Goal: Task Accomplishment & Management: Use online tool/utility

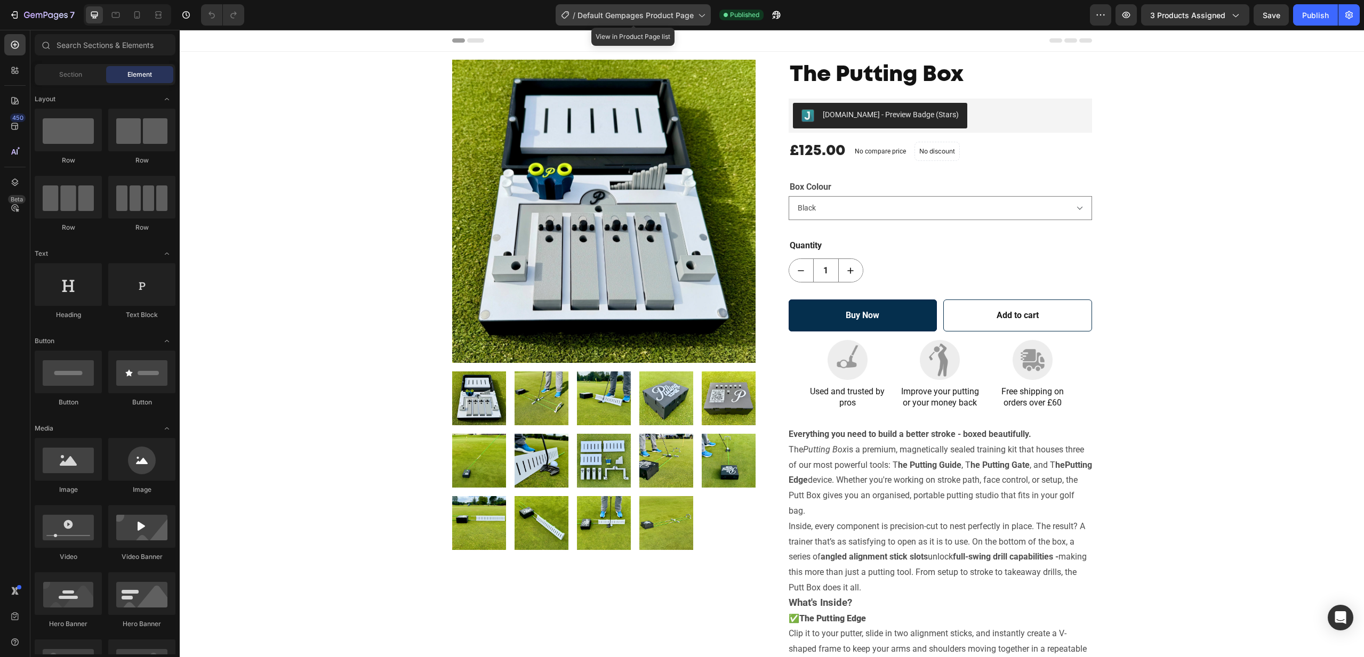
click at [699, 17] on icon at bounding box center [701, 15] width 11 height 11
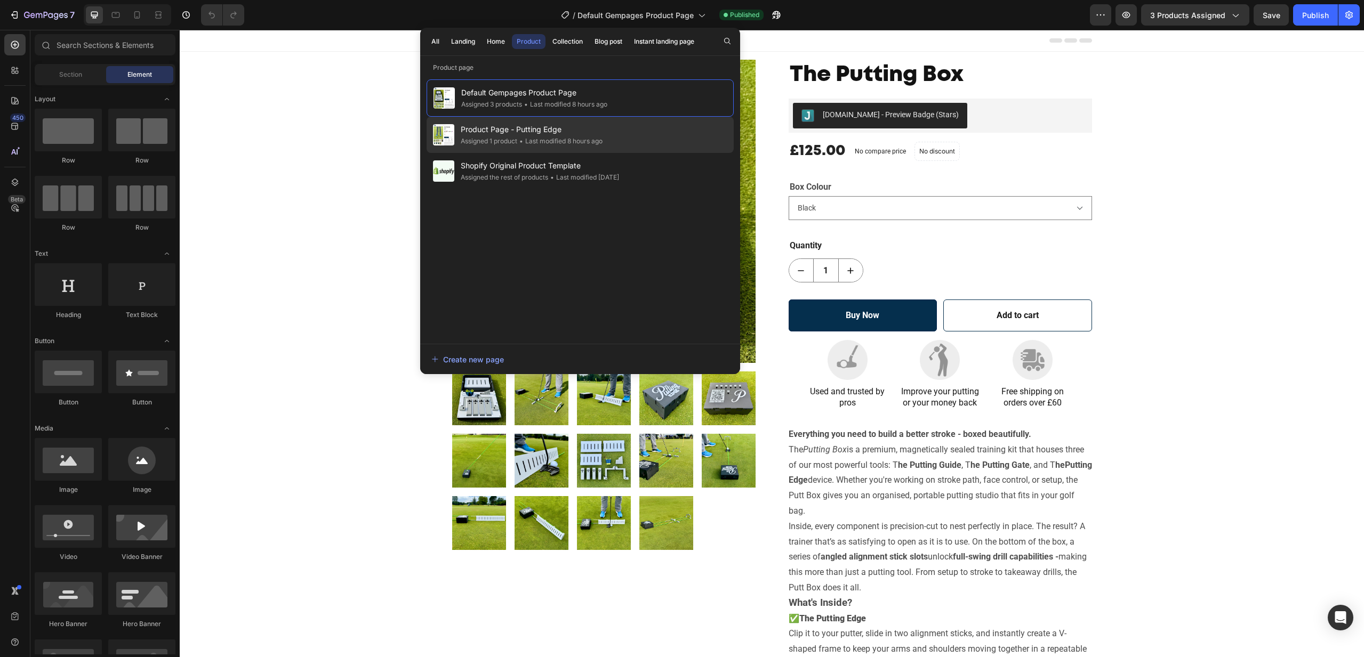
click at [518, 134] on span "Product Page - Putting Edge" at bounding box center [532, 129] width 142 height 13
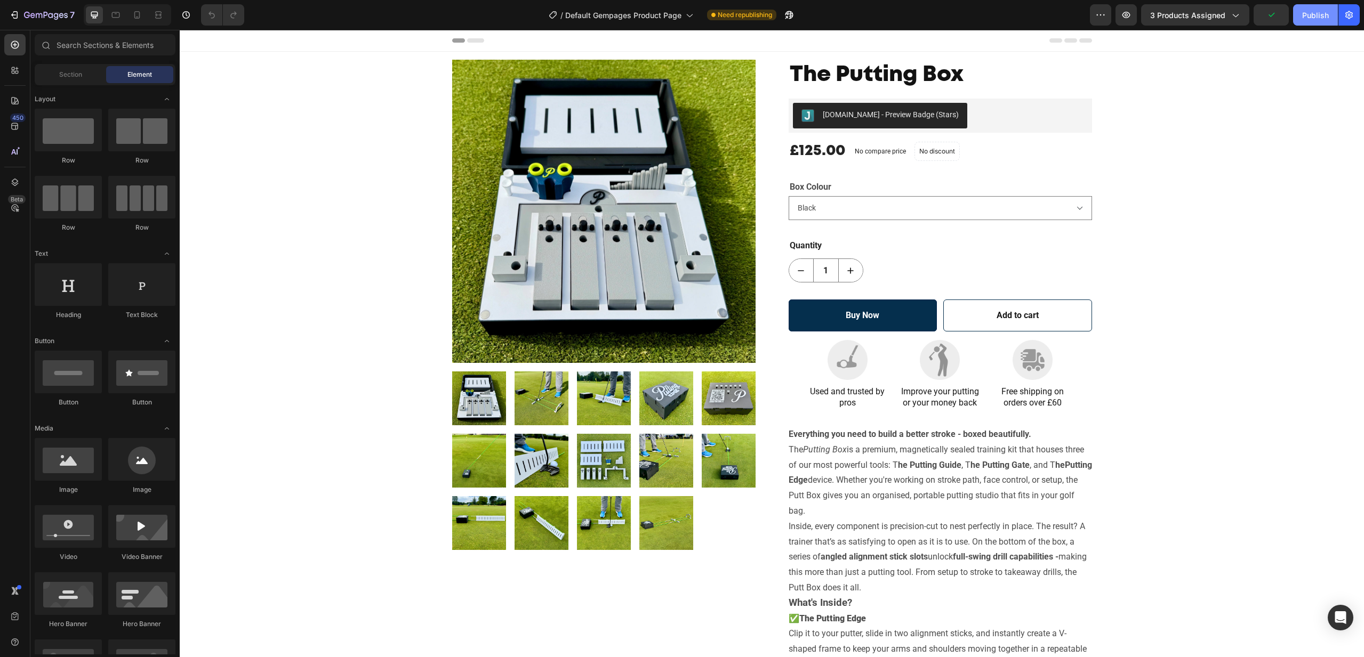
click at [1325, 18] on div "Publish" at bounding box center [1315, 15] width 27 height 11
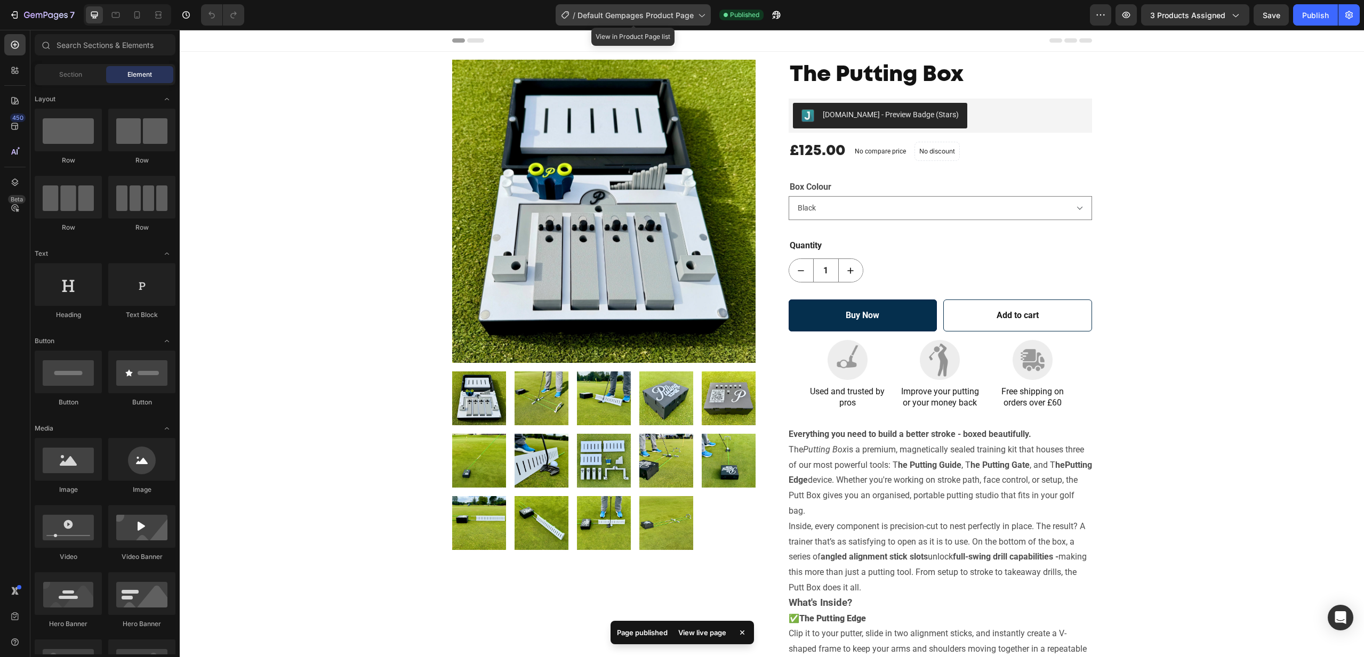
click at [699, 22] on div "/ Default Gempages Product Page" at bounding box center [633, 14] width 155 height 21
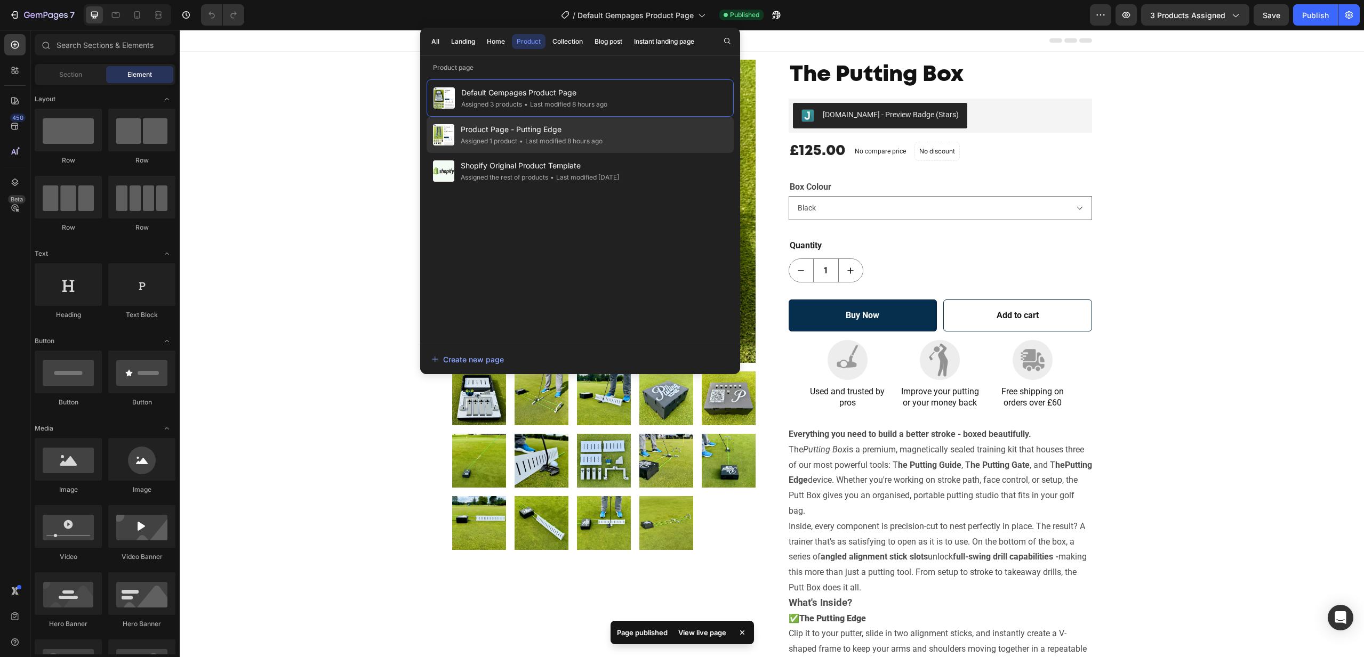
click at [565, 131] on span "Product Page - Putting Edge" at bounding box center [532, 129] width 142 height 13
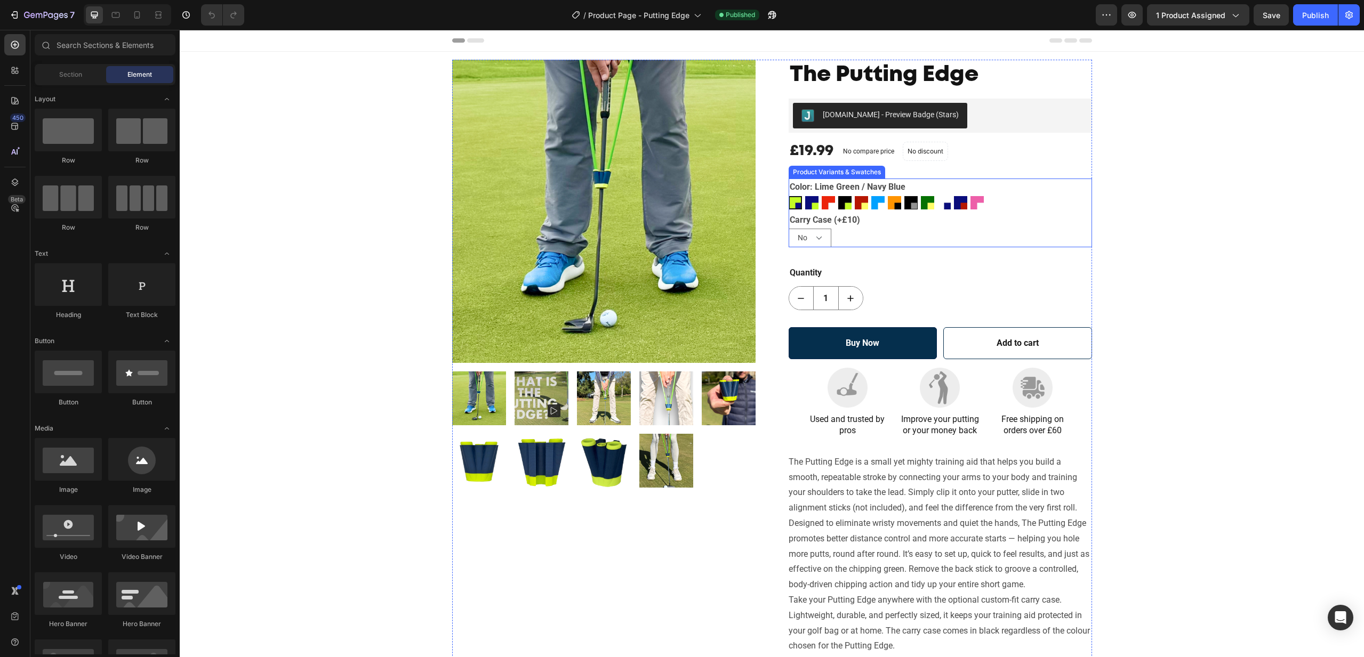
click at [912, 203] on img at bounding box center [911, 203] width 12 height 12
click at [904, 196] on input "Black / Grey Black / Grey" at bounding box center [904, 196] width 1 height 1
radio input "true"
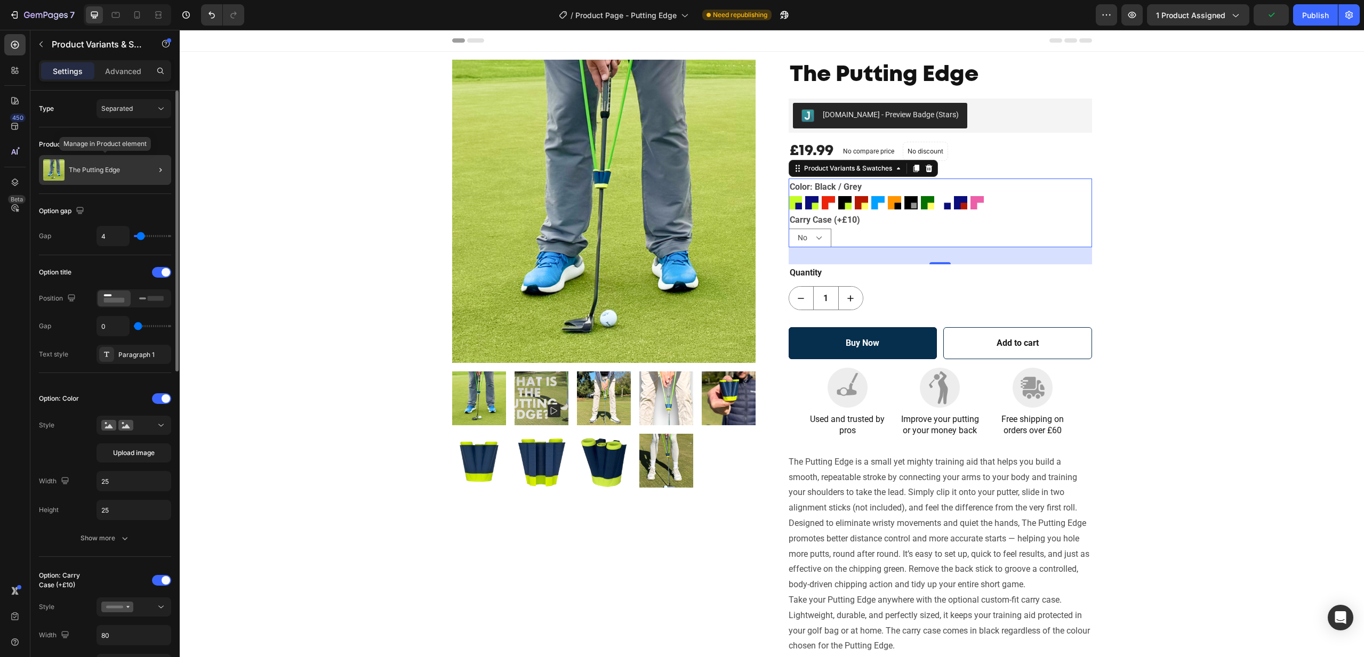
click at [84, 174] on div "The Putting Edge" at bounding box center [105, 170] width 132 height 30
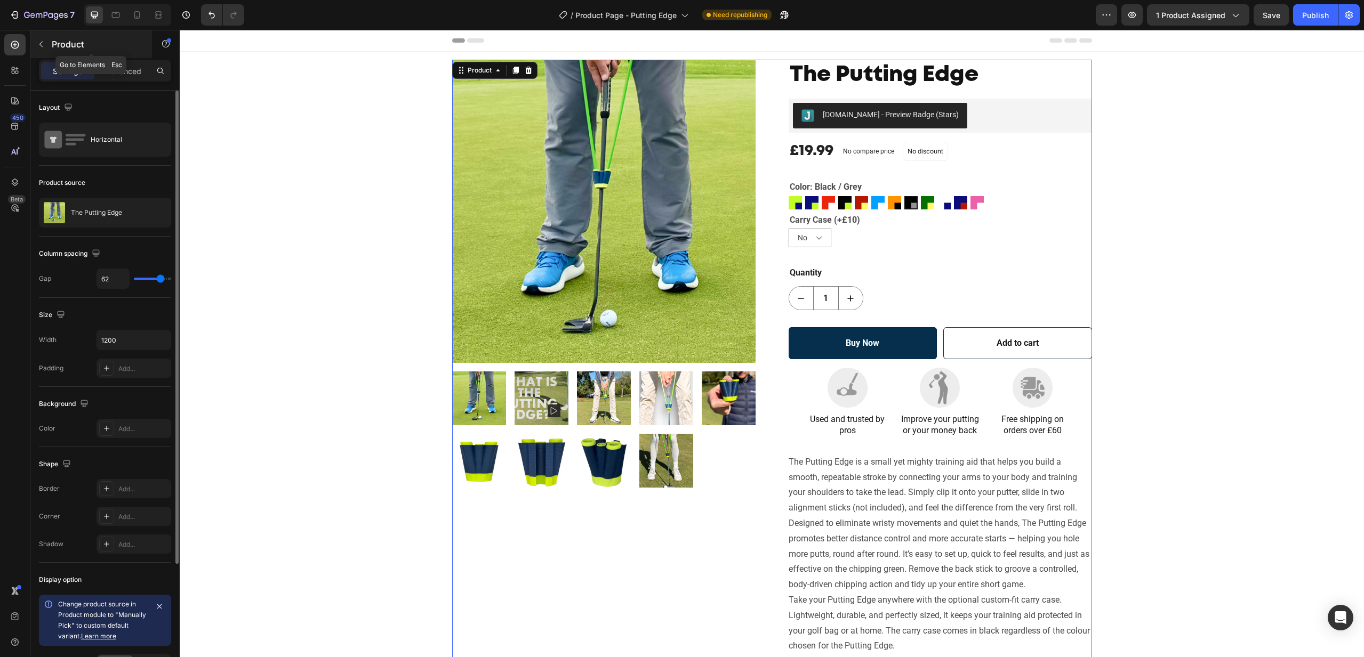
click at [43, 42] on icon "button" at bounding box center [41, 44] width 9 height 9
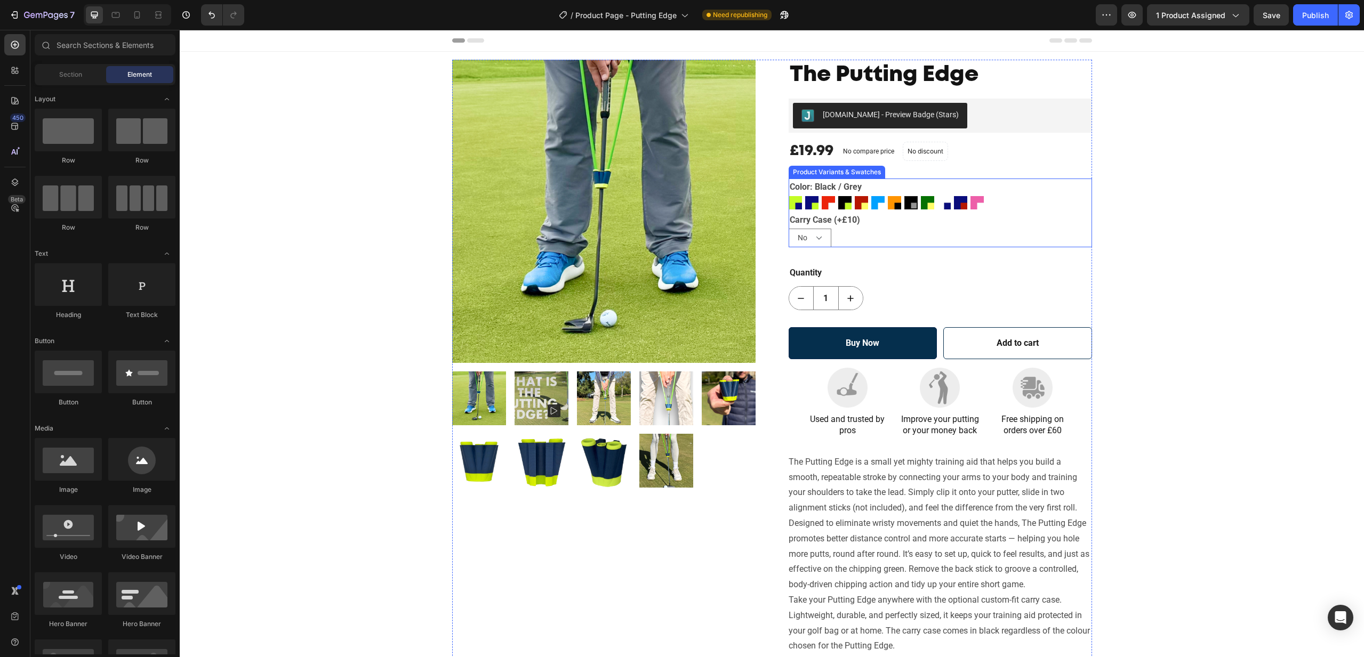
click at [911, 206] on img at bounding box center [910, 202] width 11 height 11
click at [904, 196] on input "Black / Grey Black / Grey" at bounding box center [904, 196] width 1 height 1
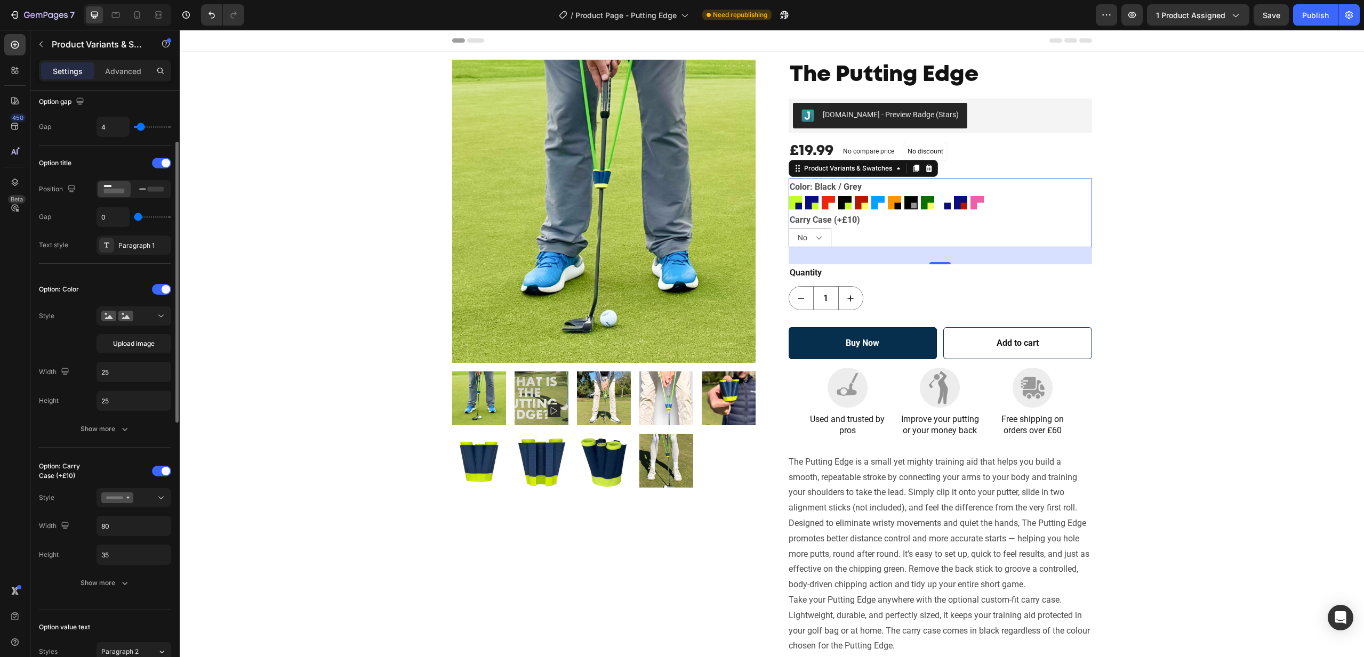
scroll to position [113, 0]
click at [105, 424] on div "Show more" at bounding box center [106, 426] width 50 height 11
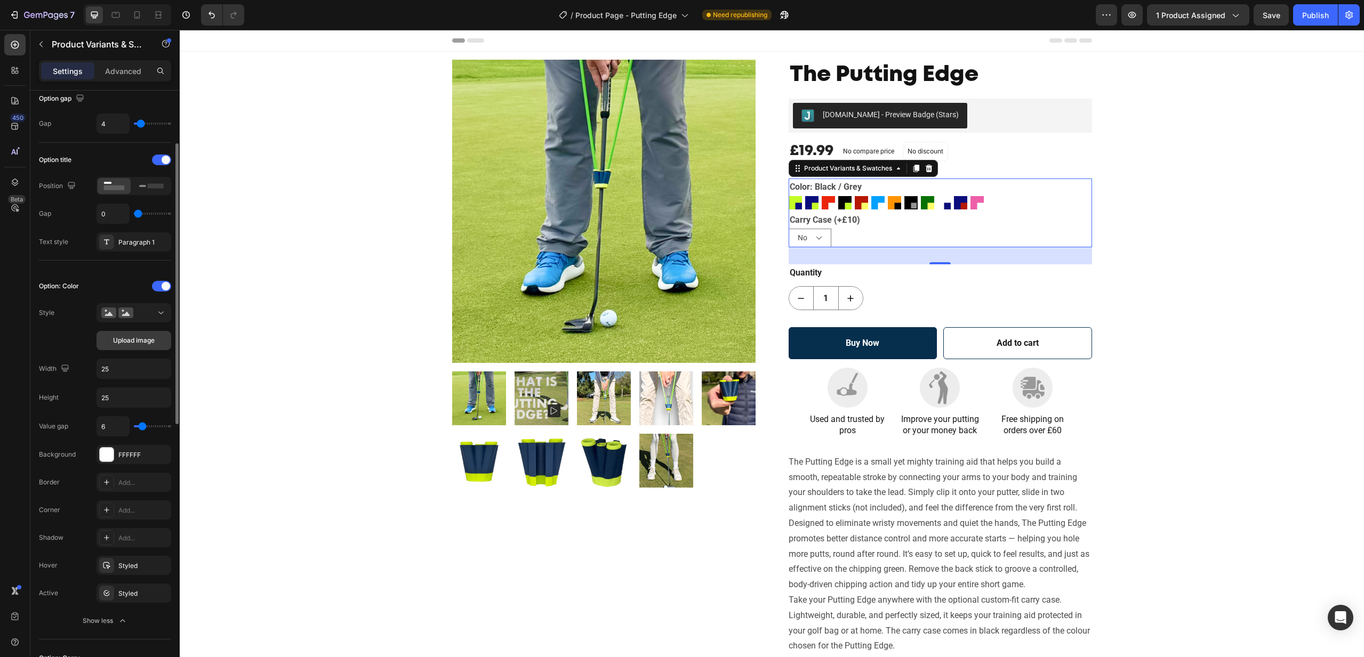
click at [130, 342] on span "Upload image" at bounding box center [134, 341] width 42 height 10
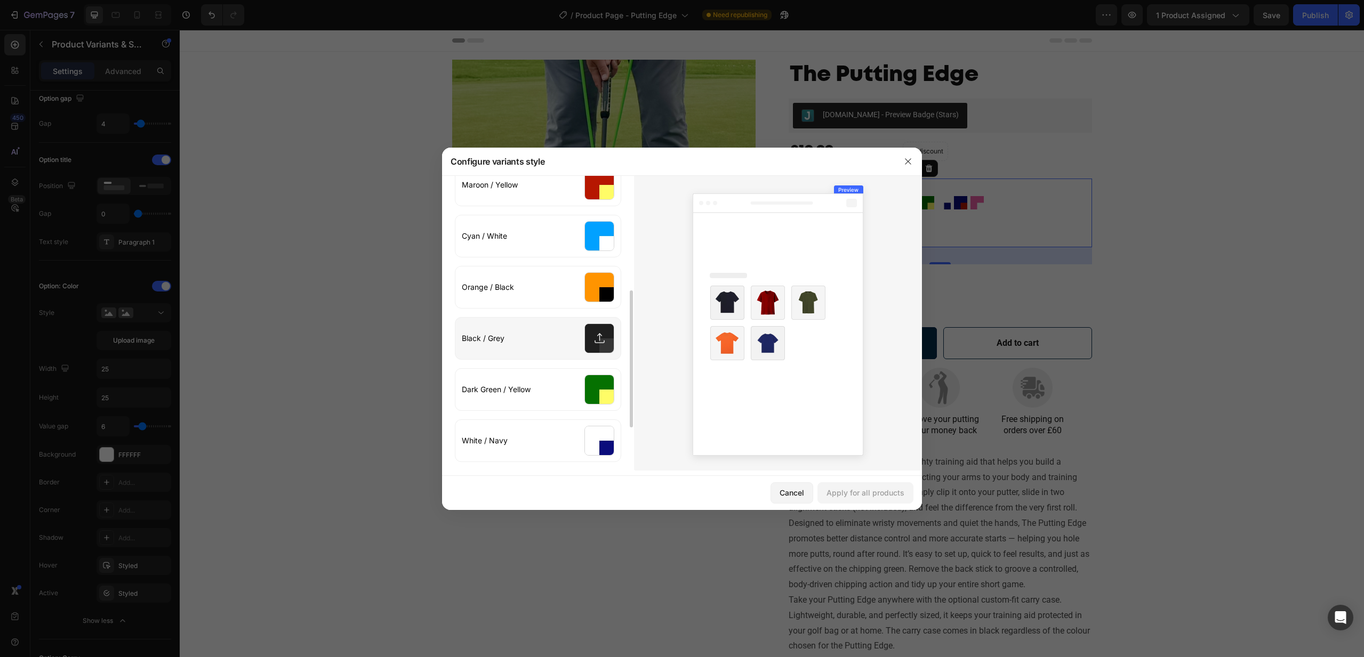
scroll to position [247, 0]
click at [598, 338] on input "file" at bounding box center [537, 338] width 165 height 42
type input "C:\fakepath\Grey Black.webp"
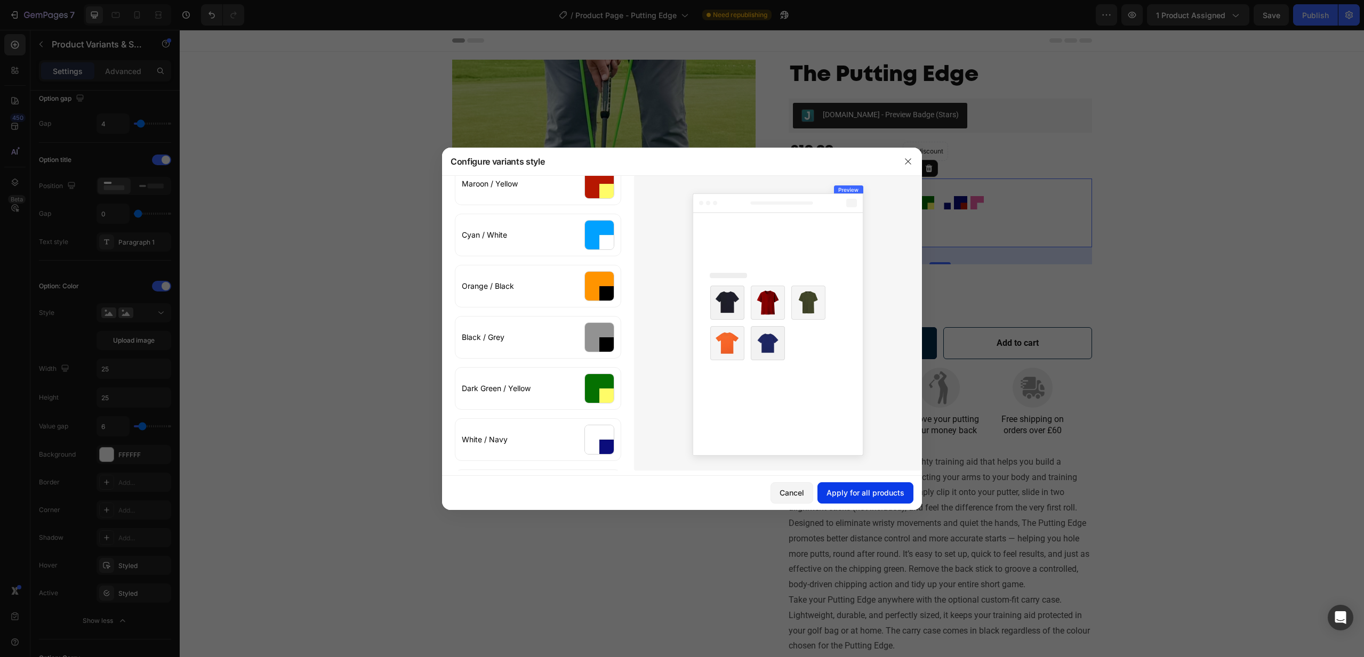
click at [856, 494] on div "Apply for all products" at bounding box center [865, 492] width 78 height 11
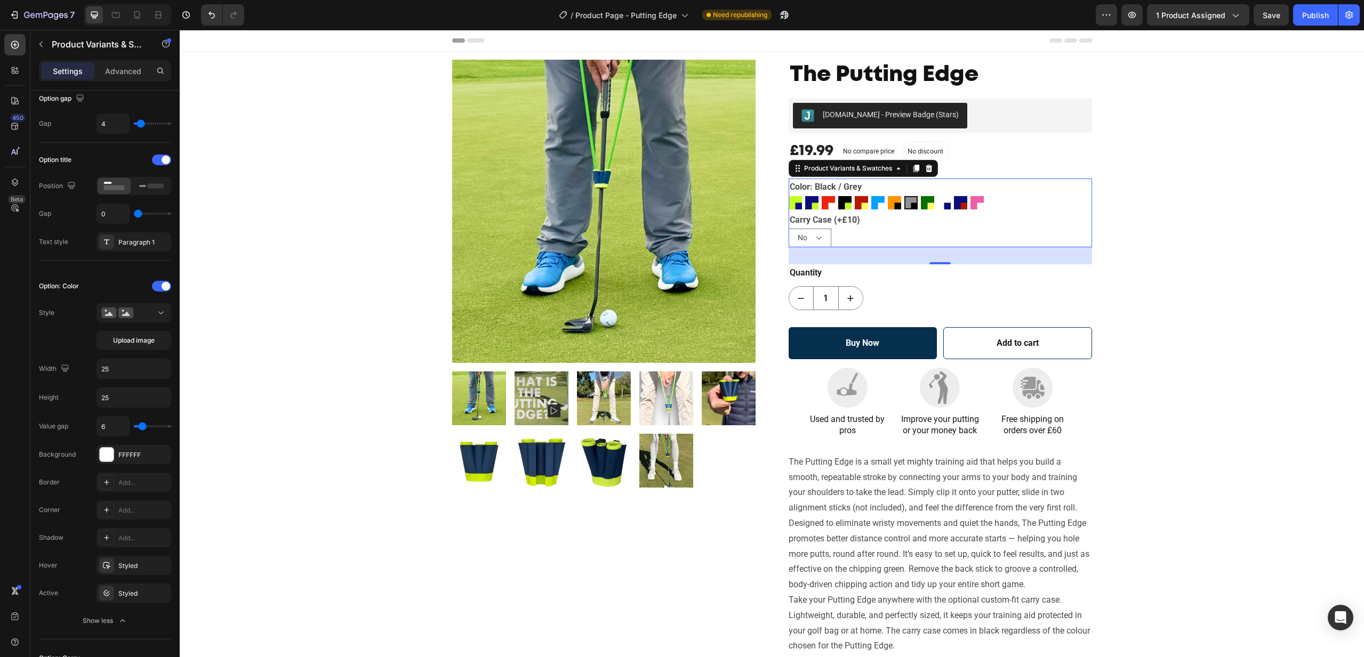
click at [911, 206] on img at bounding box center [910, 202] width 11 height 11
click at [904, 196] on input "Black / Grey Black / Grey" at bounding box center [904, 196] width 1 height 1
click at [1272, 15] on span "Save" at bounding box center [1272, 15] width 18 height 9
click at [38, 42] on icon "button" at bounding box center [41, 44] width 9 height 9
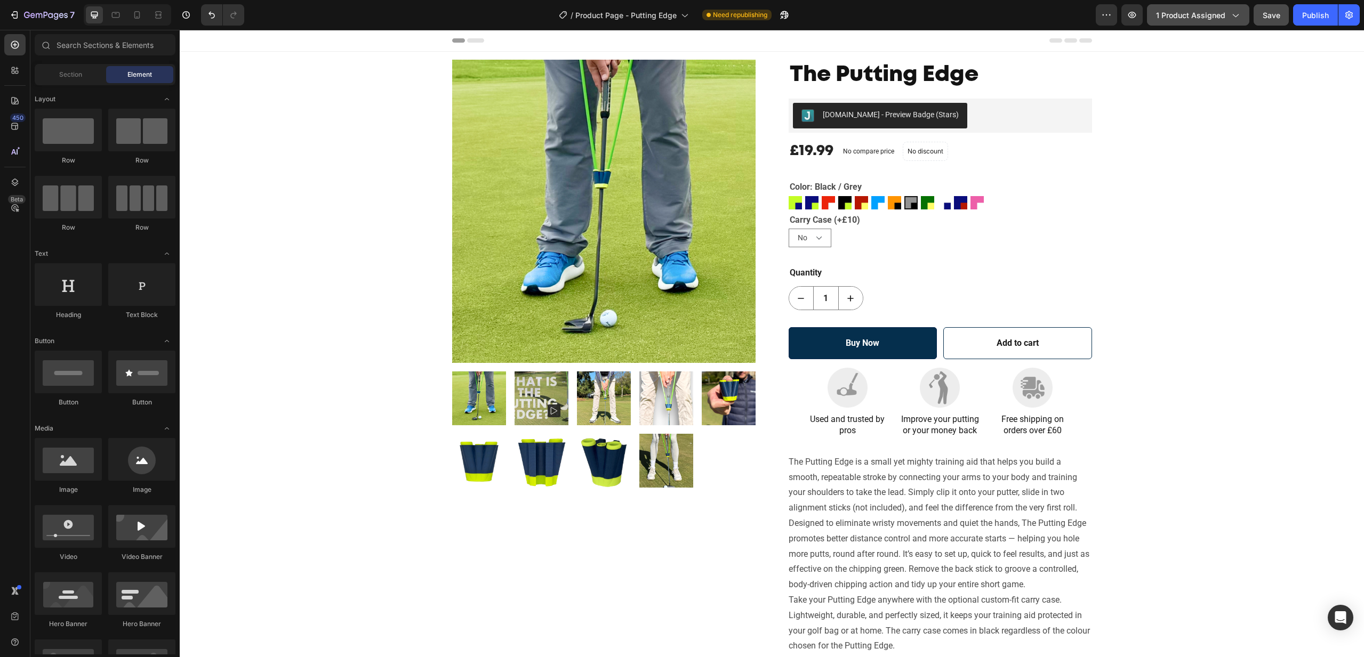
click at [1221, 13] on span "1 product assigned" at bounding box center [1190, 15] width 69 height 11
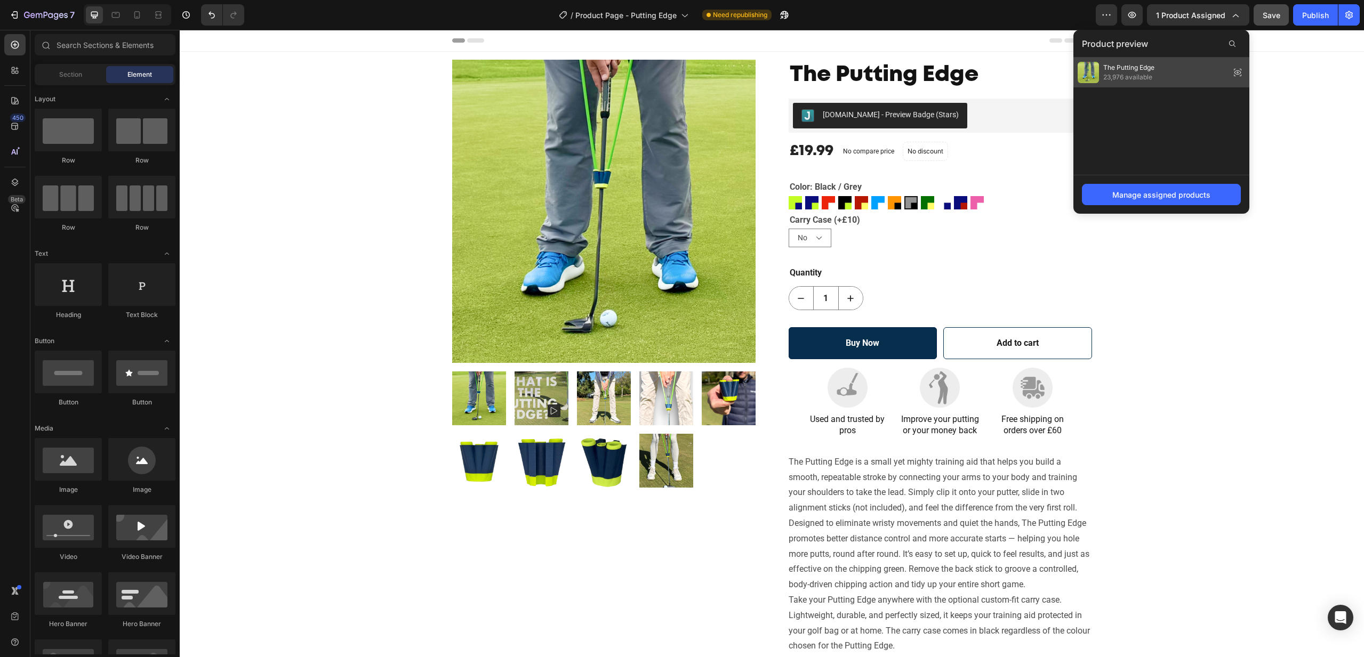
drag, startPoint x: 1180, startPoint y: 69, endPoint x: 1001, endPoint y: 39, distance: 181.6
click at [1180, 69] on div "The Putting Edge 23,976 available" at bounding box center [1161, 73] width 176 height 30
radio input "true"
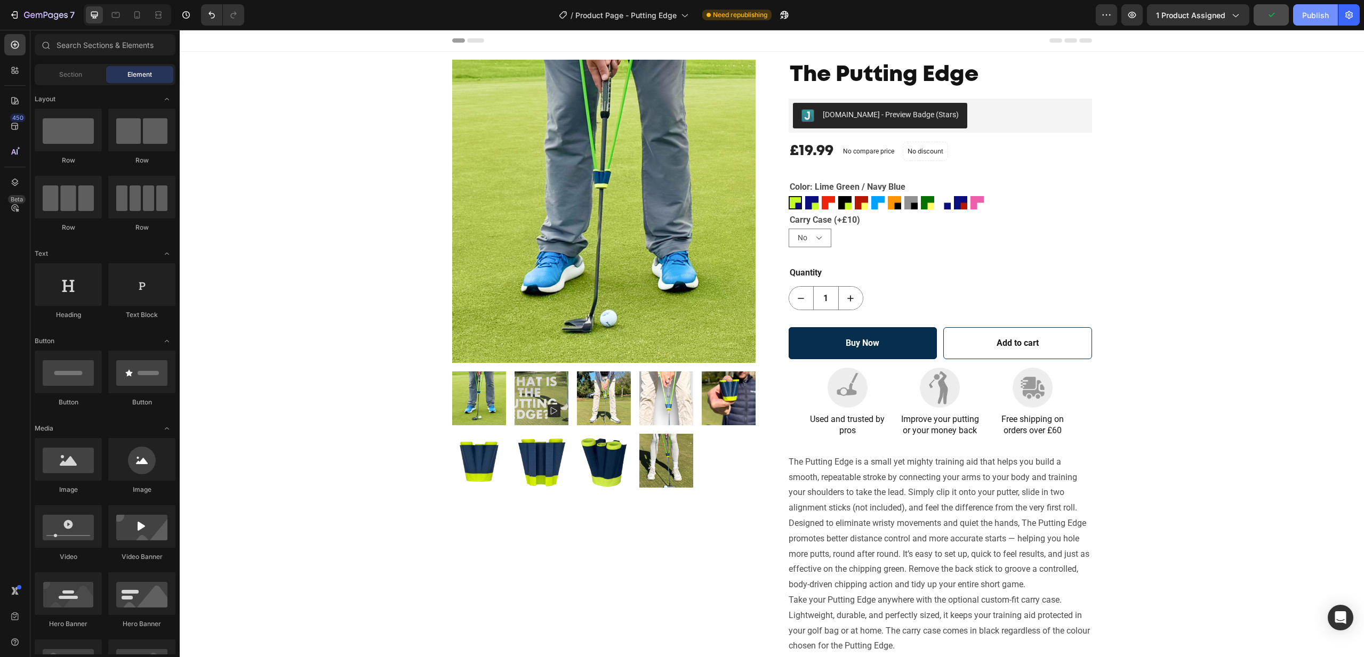
click at [1333, 10] on button "Publish" at bounding box center [1315, 14] width 45 height 21
click at [911, 204] on img at bounding box center [911, 202] width 12 height 12
click at [904, 196] on input "Black / Grey Black / Grey" at bounding box center [904, 195] width 1 height 1
radio input "true"
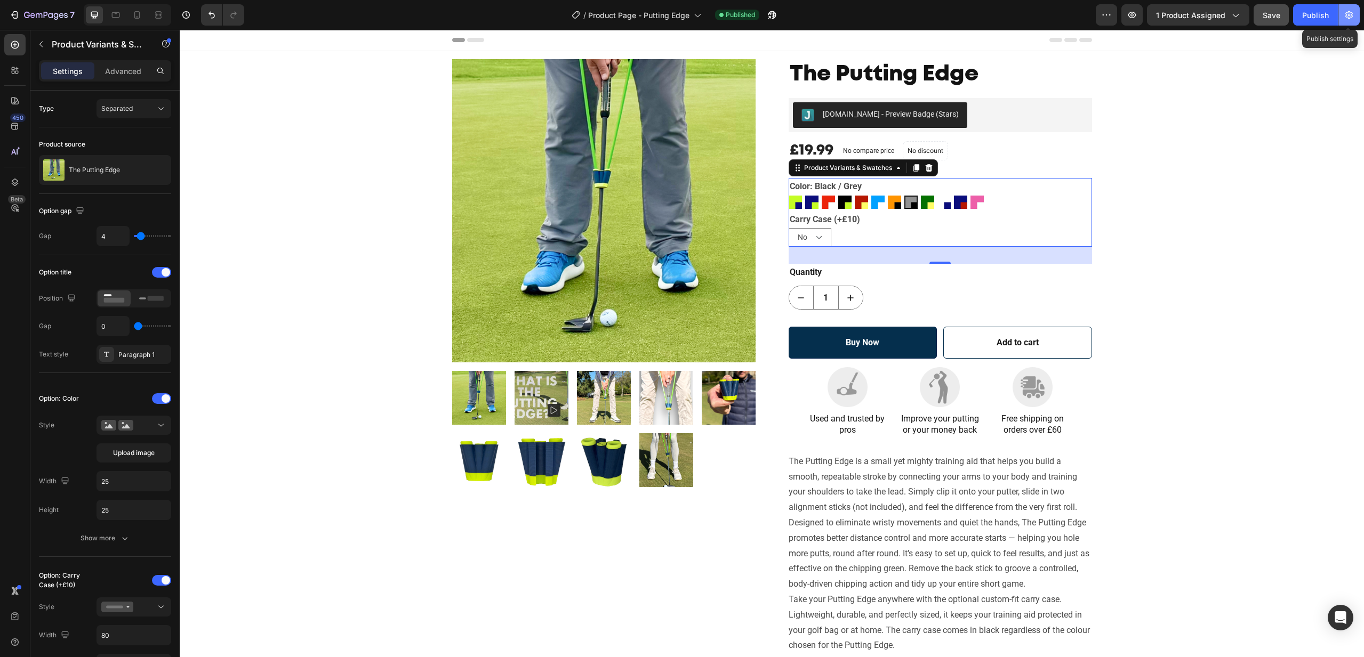
click at [1350, 15] on icon "button" at bounding box center [1349, 15] width 11 height 11
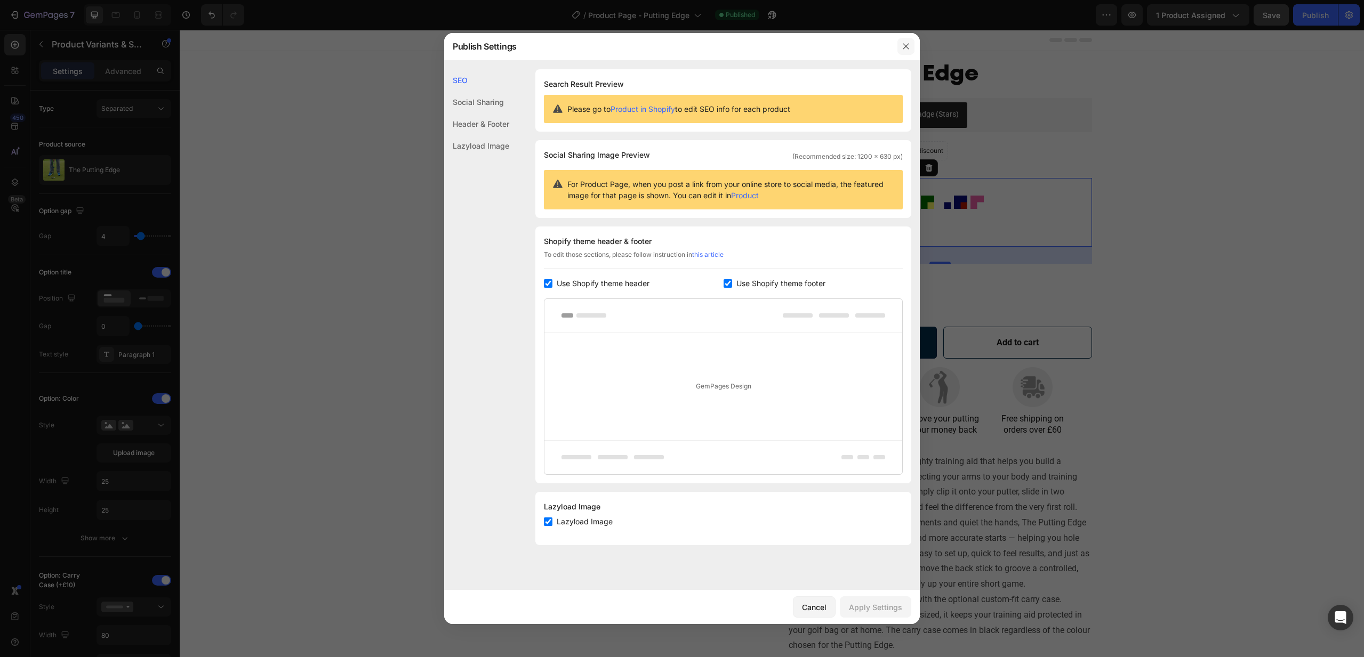
click at [905, 46] on icon "button" at bounding box center [906, 46] width 6 height 6
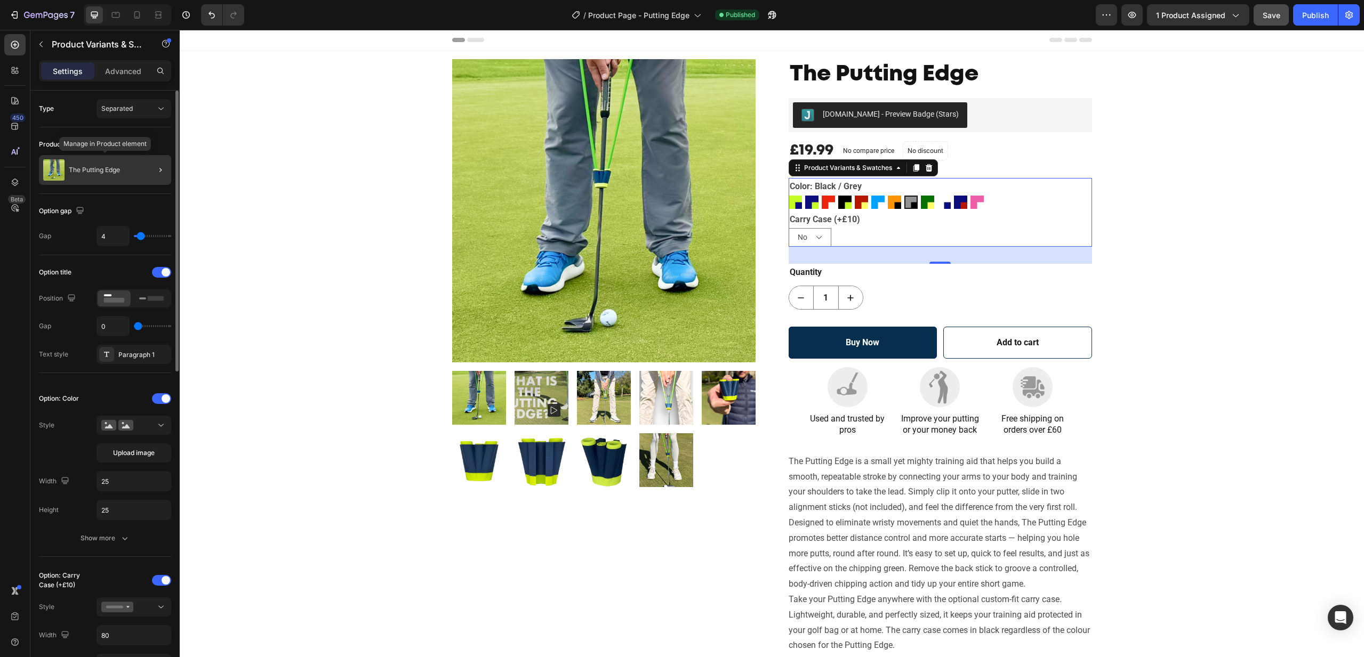
click at [125, 162] on div "The Putting Edge" at bounding box center [105, 170] width 132 height 30
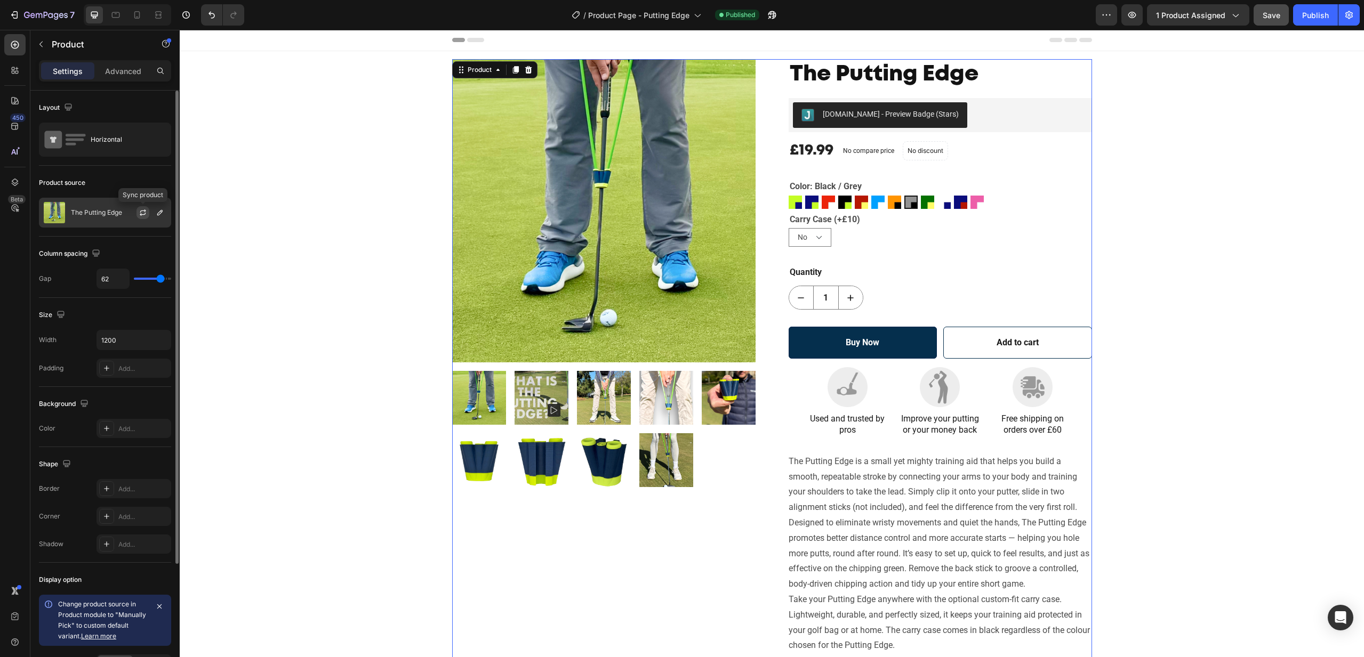
click at [144, 213] on icon "button" at bounding box center [143, 212] width 9 height 9
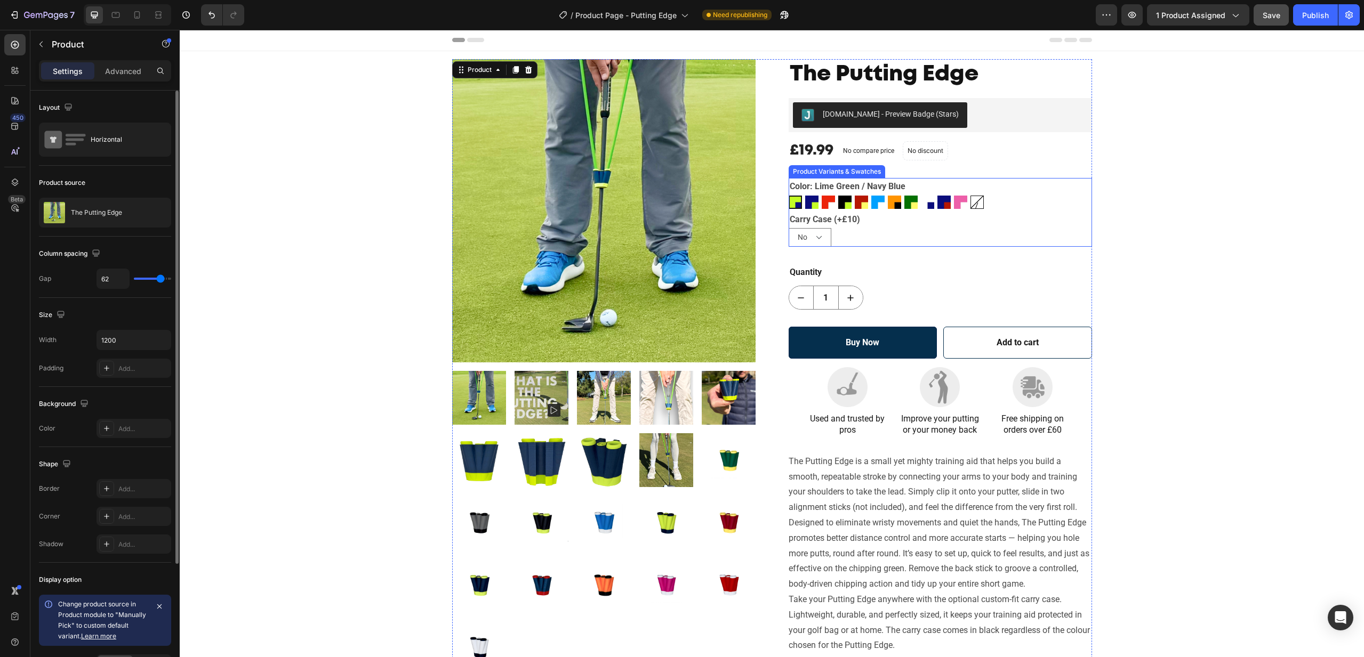
click at [976, 203] on span "Grey / Black" at bounding box center [977, 205] width 12 height 41
click at [970, 196] on input "Grey / Black Grey / Black Grey / Black" at bounding box center [970, 195] width 1 height 1
radio input "true"
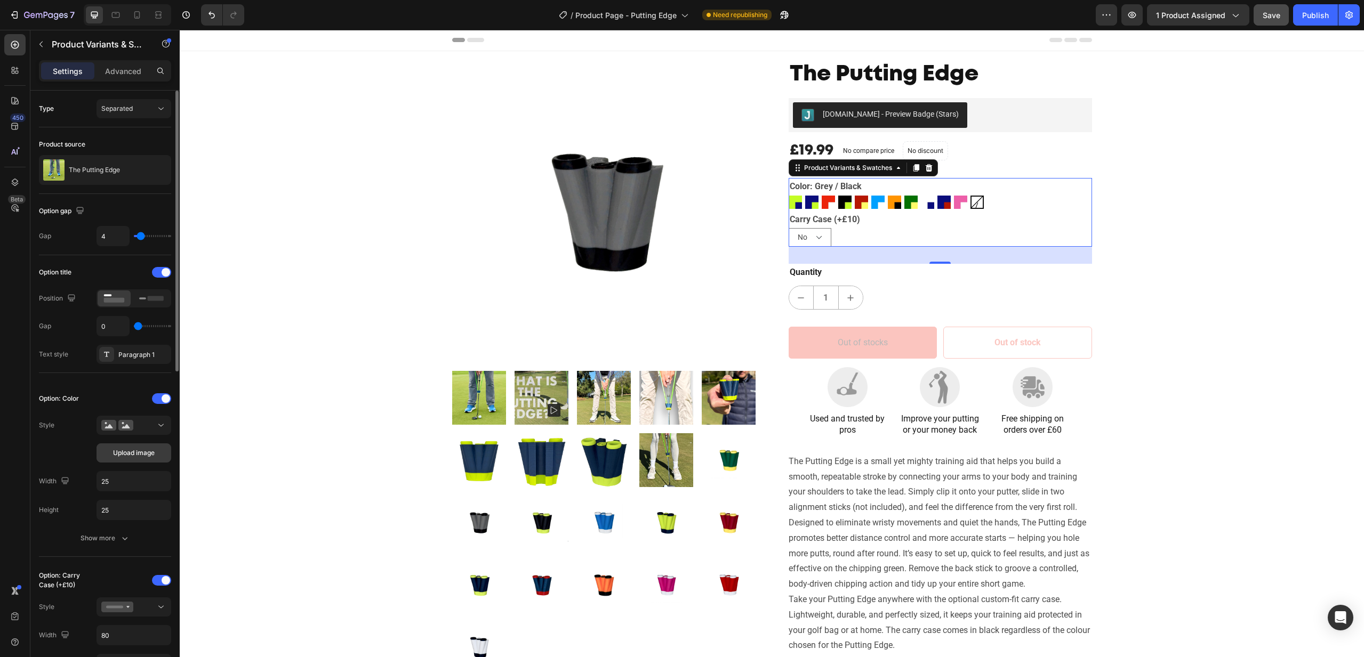
click at [150, 448] on span "Upload image" at bounding box center [134, 453] width 42 height 10
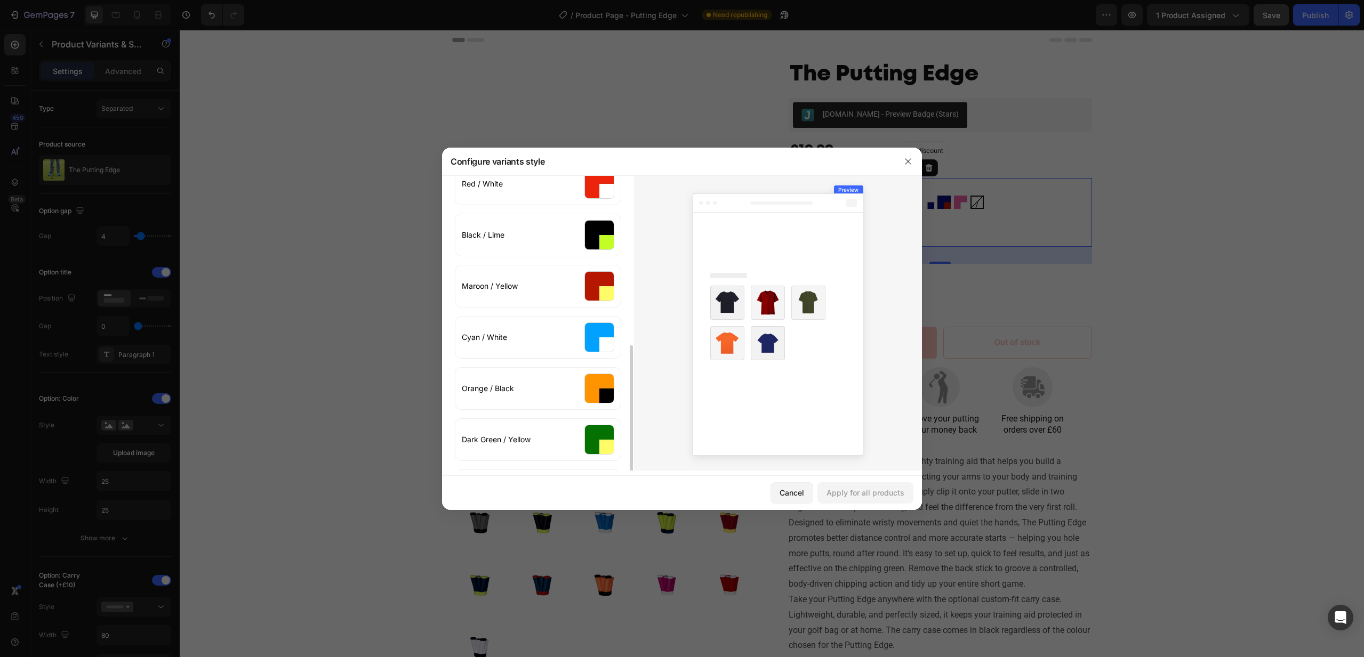
scroll to position [374, 0]
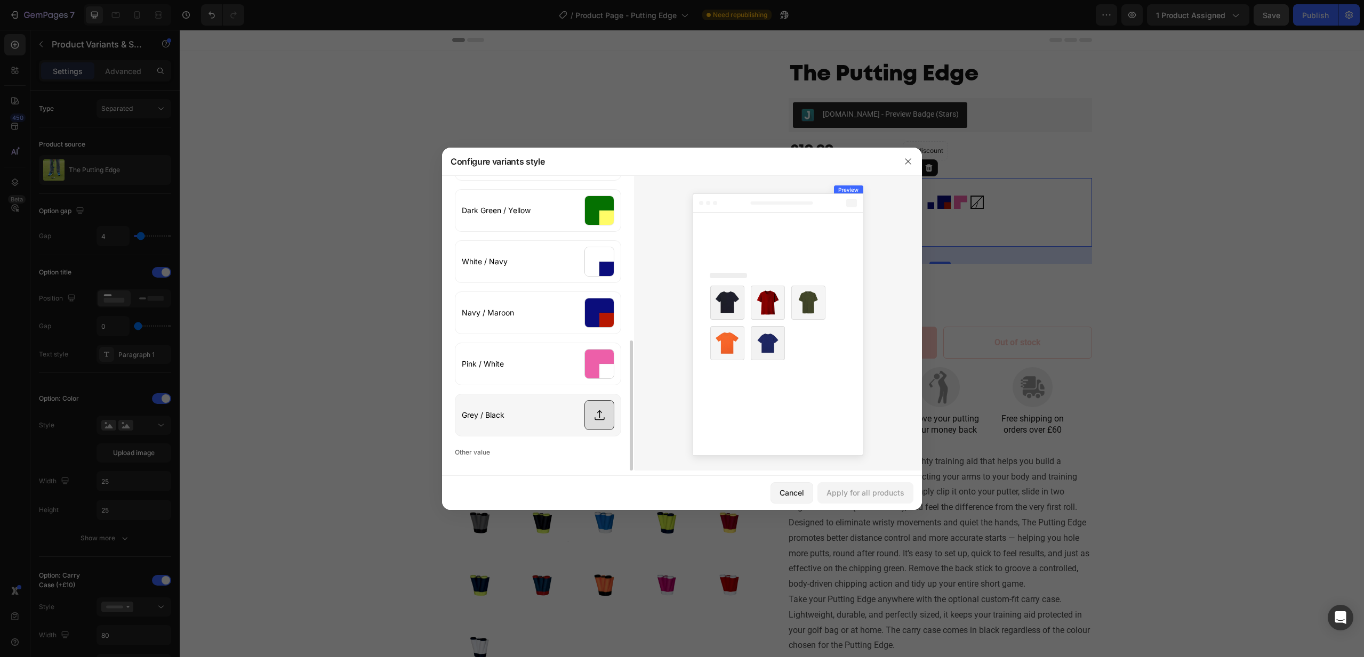
click at [605, 413] on input "file" at bounding box center [537, 416] width 165 height 42
click at [607, 417] on input "file" at bounding box center [537, 416] width 165 height 42
type input "C:\fakepath\Grey Black.webp"
click at [881, 495] on div "Apply for all products" at bounding box center [865, 492] width 78 height 11
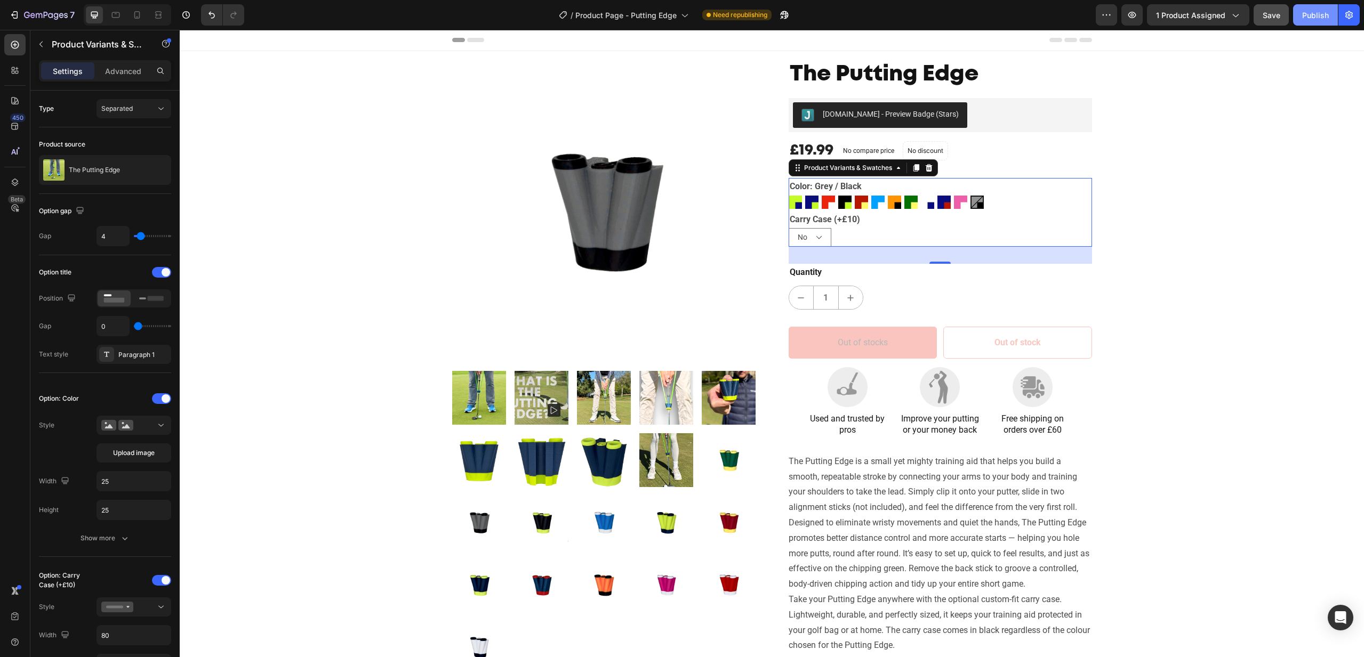
click at [1314, 12] on div "Publish" at bounding box center [1315, 15] width 27 height 11
